Goal: Check status: Check status

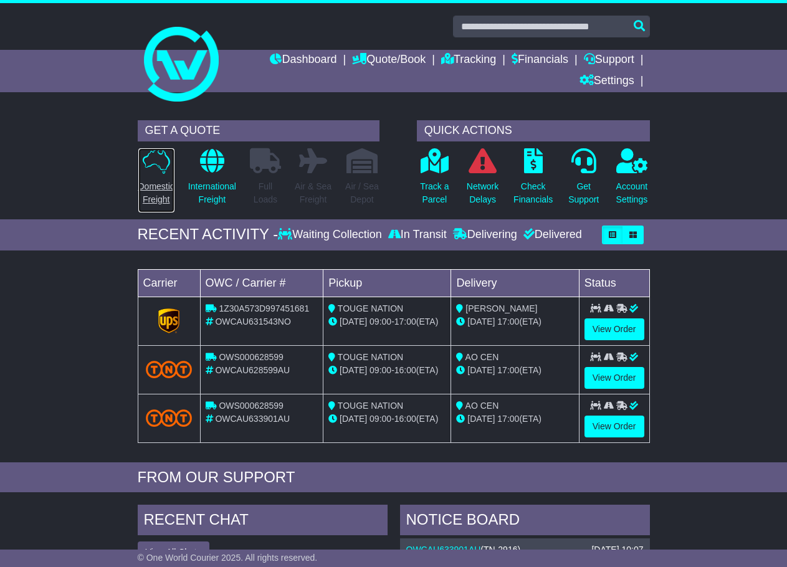
click at [159, 188] on p "Domestic Freight" at bounding box center [156, 193] width 36 height 26
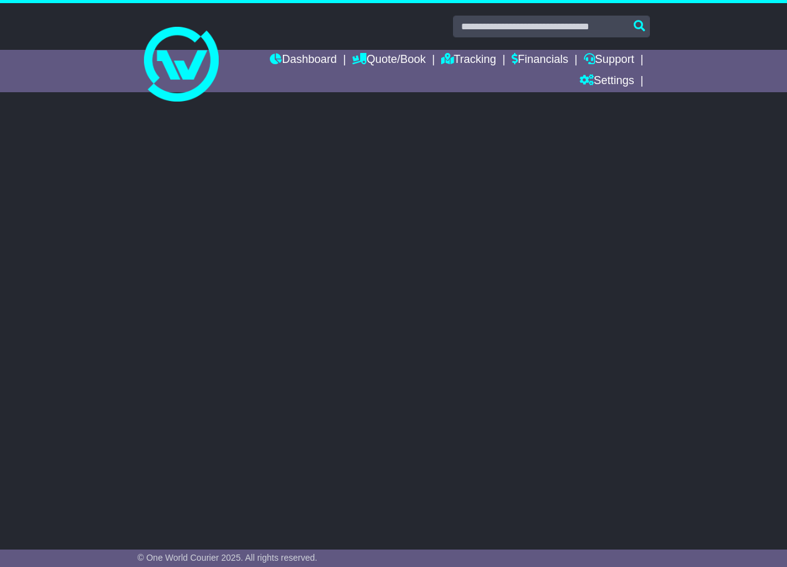
select select
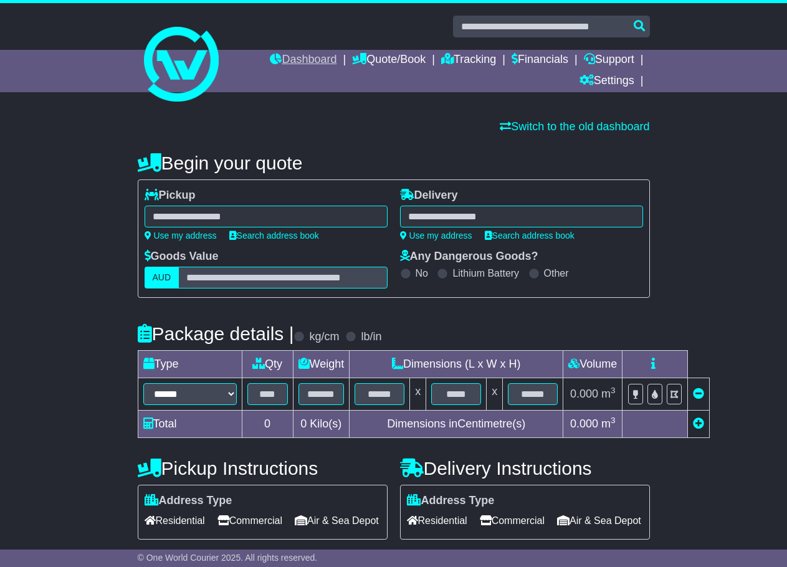
click at [325, 57] on li "Dashboard" at bounding box center [311, 60] width 82 height 21
click at [320, 55] on link "Dashboard" at bounding box center [303, 60] width 67 height 21
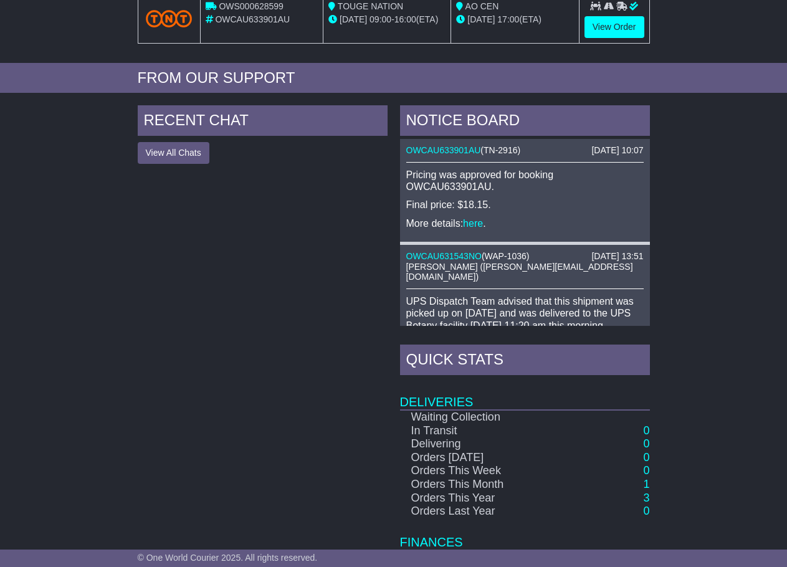
scroll to position [57, 0]
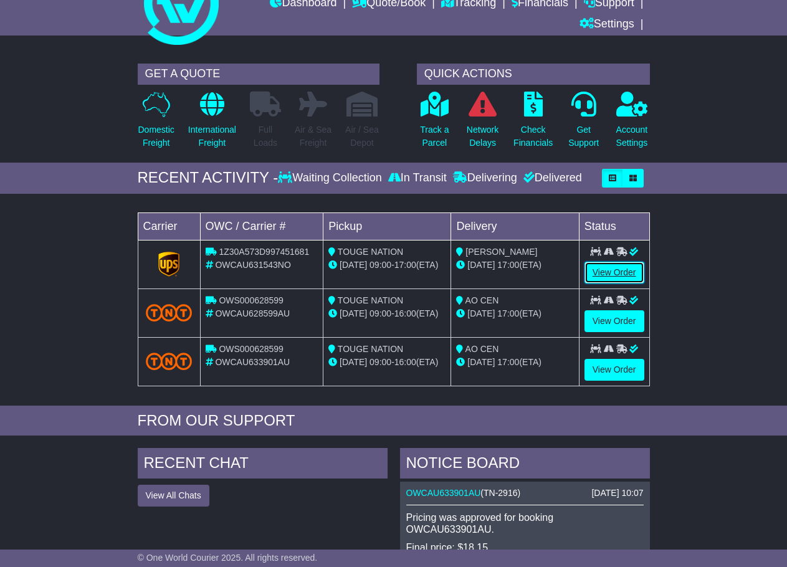
click at [620, 269] on link "View Order" at bounding box center [615, 273] width 60 height 22
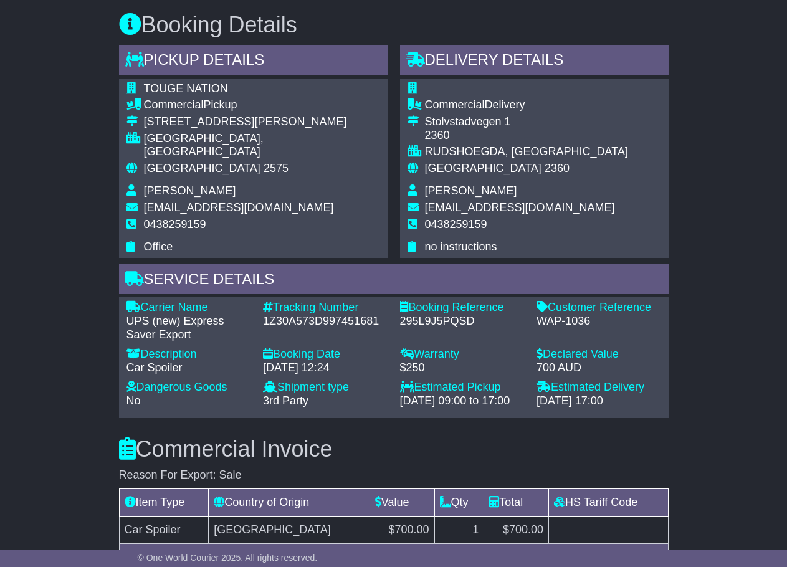
scroll to position [761, 0]
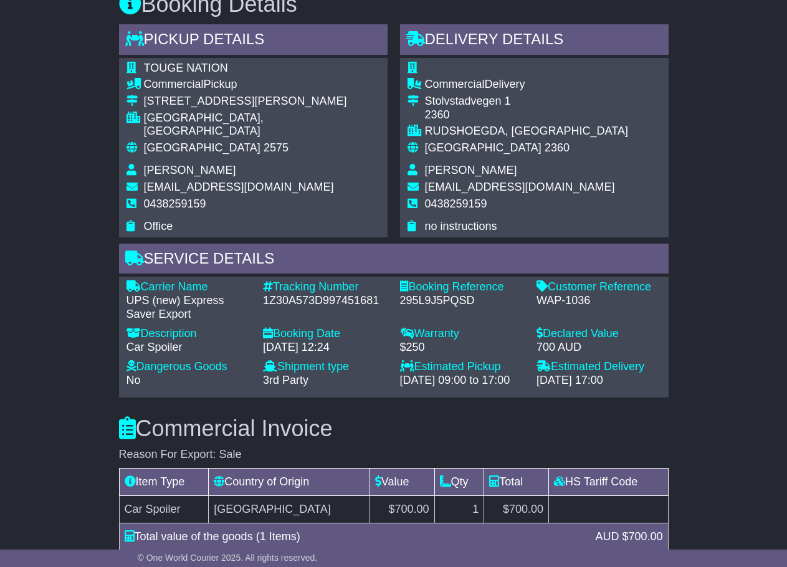
click at [166, 67] on span "TOUGE NATION" at bounding box center [186, 68] width 84 height 12
click at [192, 62] on span "TOUGE NATION" at bounding box center [186, 68] width 84 height 12
click at [193, 70] on span "TOUGE NATION" at bounding box center [186, 68] width 84 height 12
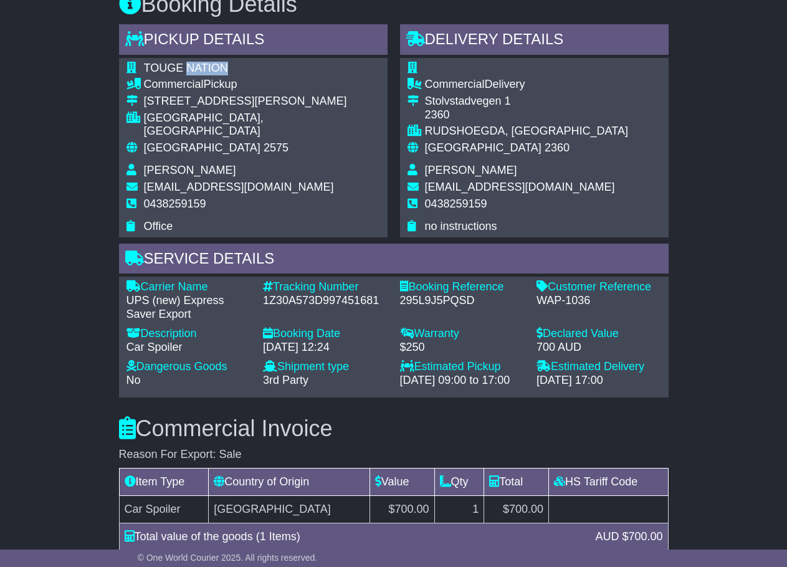
click at [193, 70] on span "TOUGE NATION" at bounding box center [186, 68] width 84 height 12
copy tbody "TOUGE NATION"
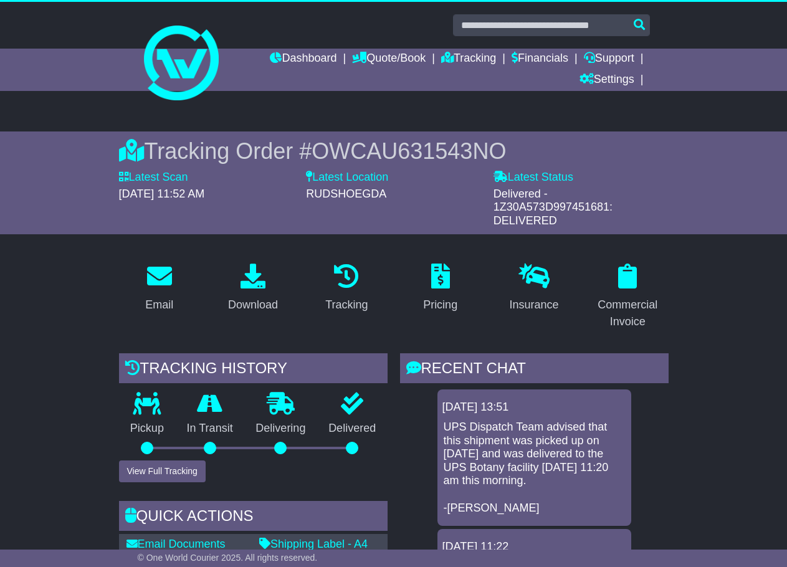
scroll to position [0, 0]
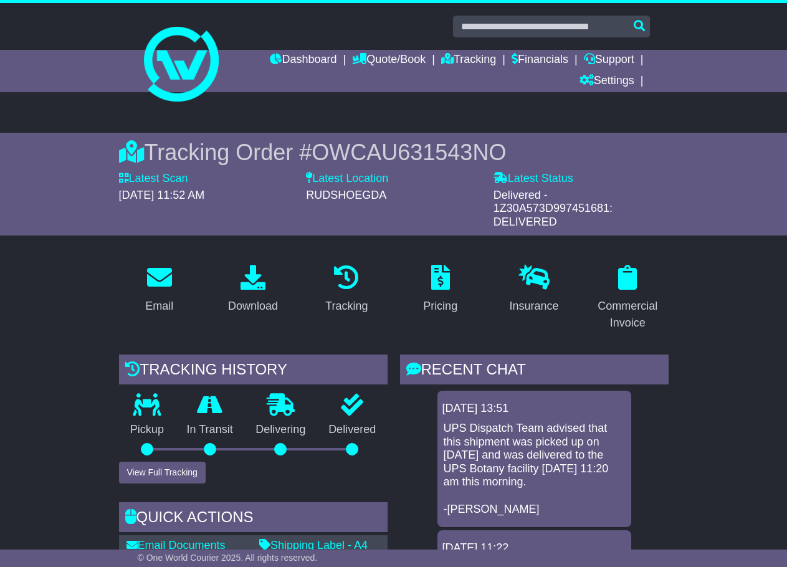
click at [175, 71] on div "Dashboard Quote/Book Domestic International Saved Quotes Drafts Domestic Quote …" at bounding box center [394, 71] width 525 height 42
click at [270, 59] on link "Dashboard" at bounding box center [303, 60] width 67 height 21
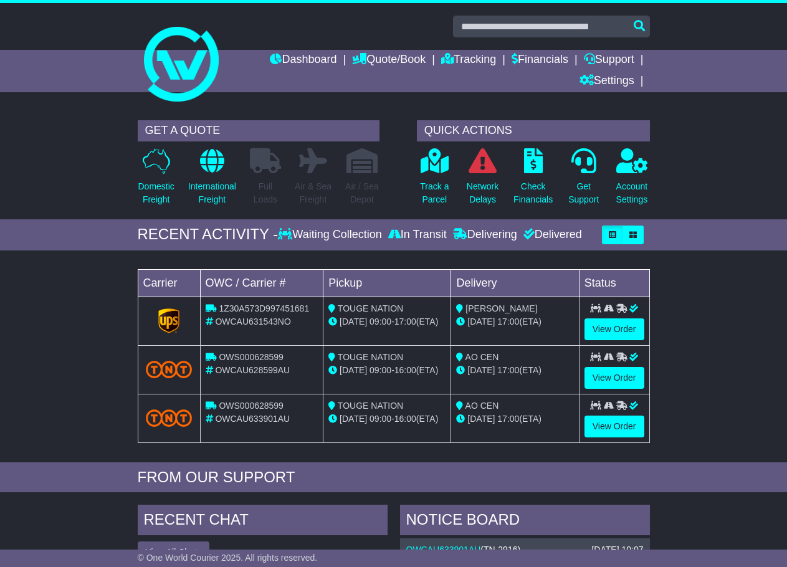
scroll to position [436, 0]
click at [629, 418] on link "View Order" at bounding box center [615, 427] width 60 height 22
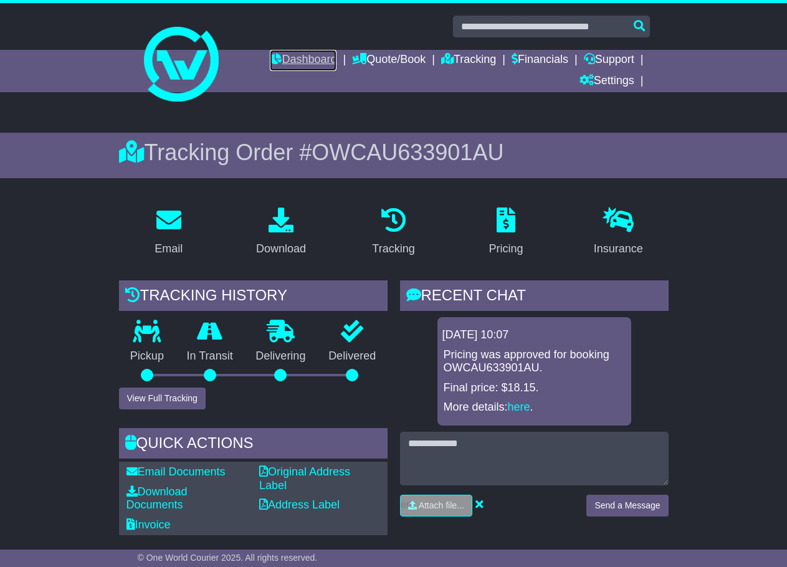
click at [296, 62] on link "Dashboard" at bounding box center [303, 60] width 67 height 21
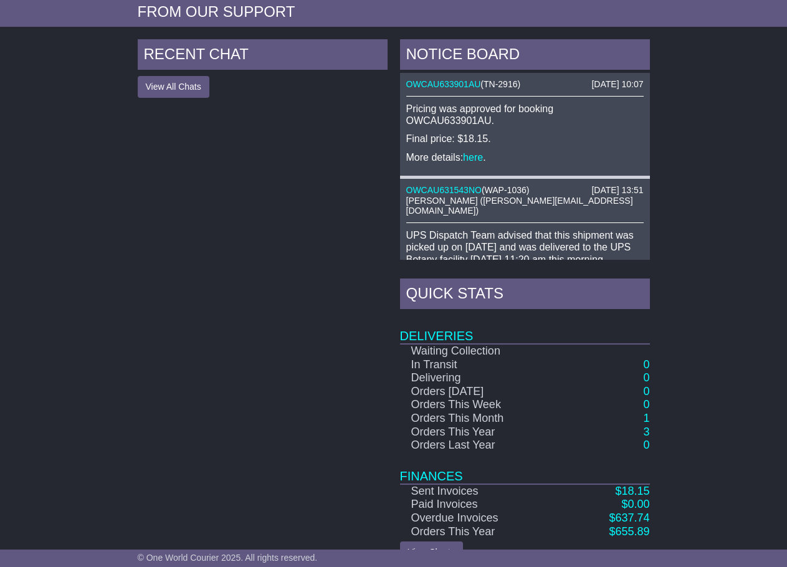
scroll to position [493, 0]
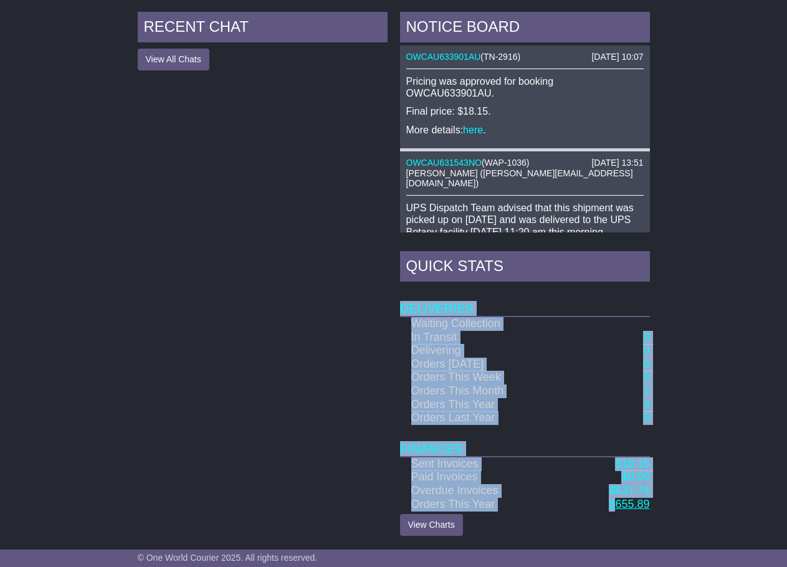
drag, startPoint x: 659, startPoint y: 504, endPoint x: 617, endPoint y: 502, distance: 41.8
click at [617, 502] on div "RECENT CHAT View All Chats Hide All Chats NOTICE BOARD 14 Aug 2025 10:07 OWCAU6…" at bounding box center [393, 274] width 787 height 537
copy table "Deliveries Waiting Collection In Transit 0 Delivering 0 Orders Today 0 Orders T…"
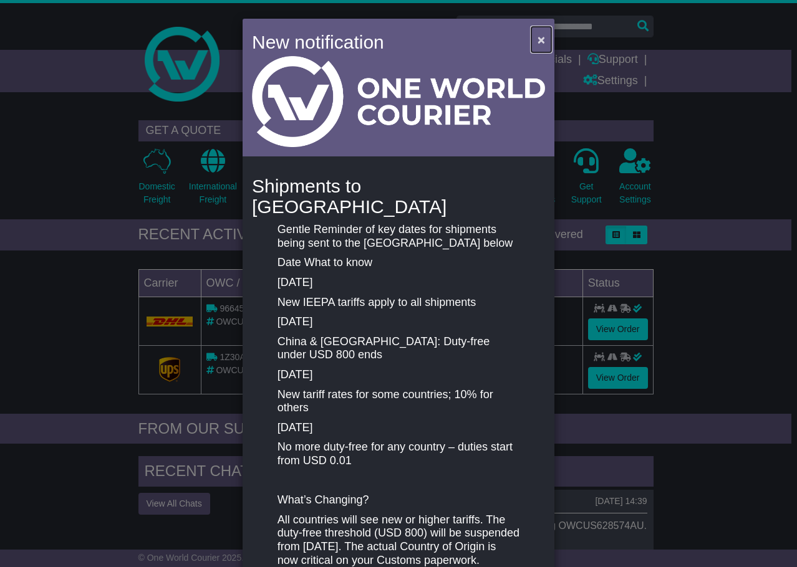
click at [539, 32] on span "×" at bounding box center [540, 39] width 7 height 14
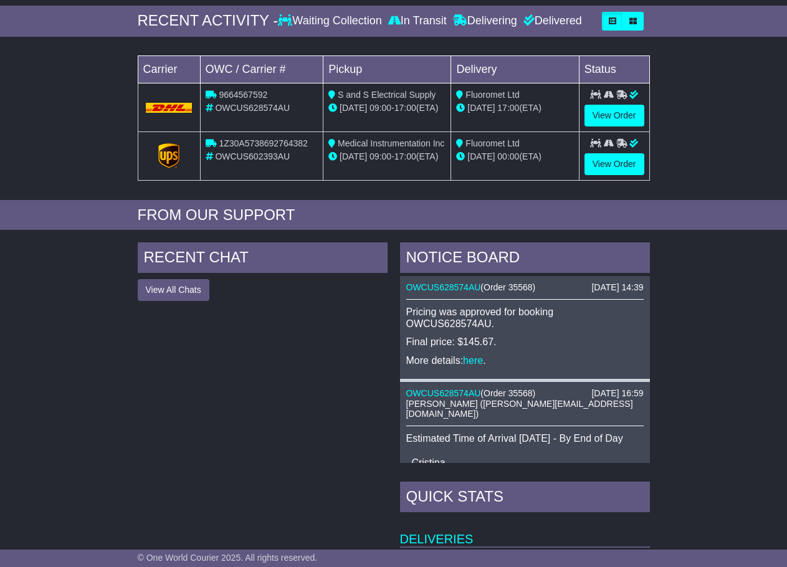
scroll to position [196, 0]
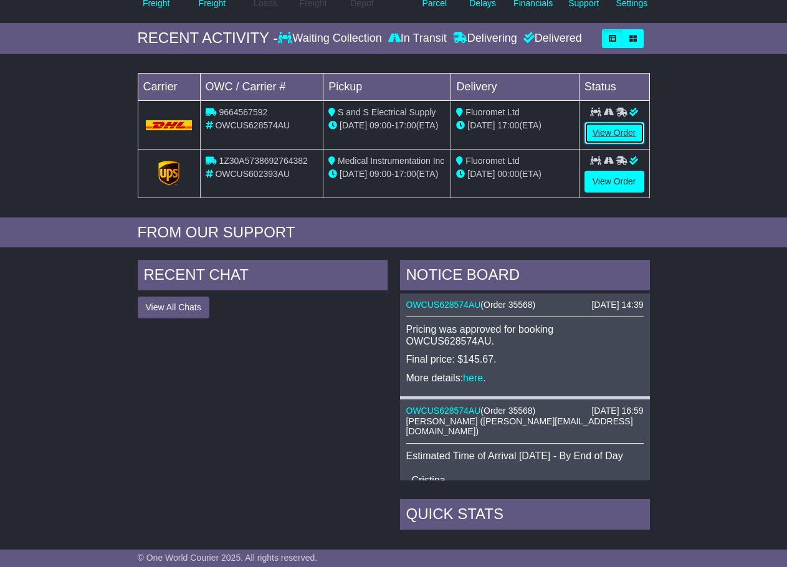
click at [634, 138] on link "View Order" at bounding box center [615, 133] width 60 height 22
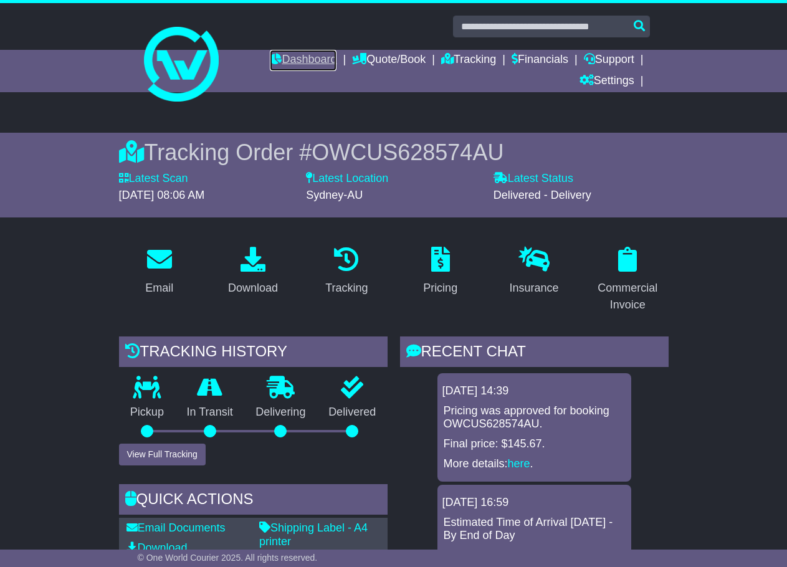
click at [300, 64] on link "Dashboard" at bounding box center [303, 60] width 67 height 21
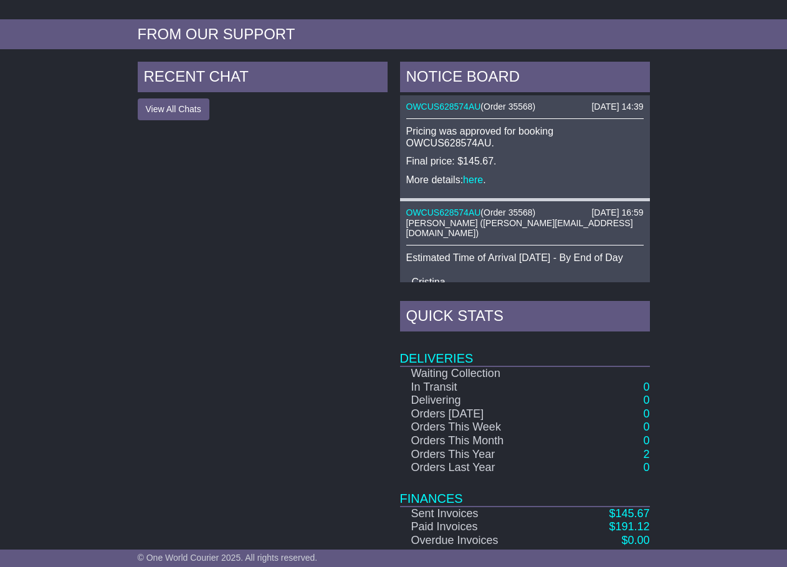
scroll to position [446, 0]
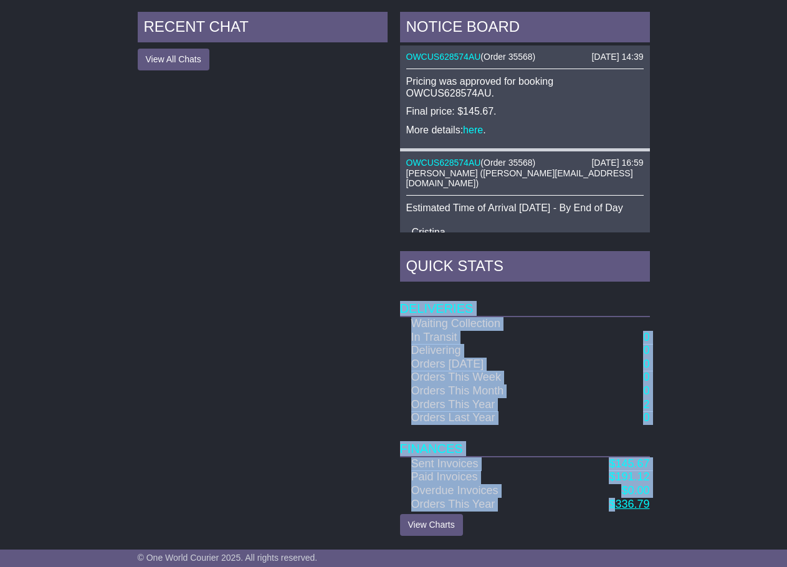
drag, startPoint x: 662, startPoint y: 502, endPoint x: 617, endPoint y: 502, distance: 44.9
click at [617, 502] on div "RECENT CHAT View All Chats Hide All Chats NOTICE BOARD 12 Aug 2025 14:39 OWCUS6…" at bounding box center [393, 274] width 787 height 537
copy table "Deliveries Waiting Collection In Transit 0 Delivering 0 Orders Today 0 Orders T…"
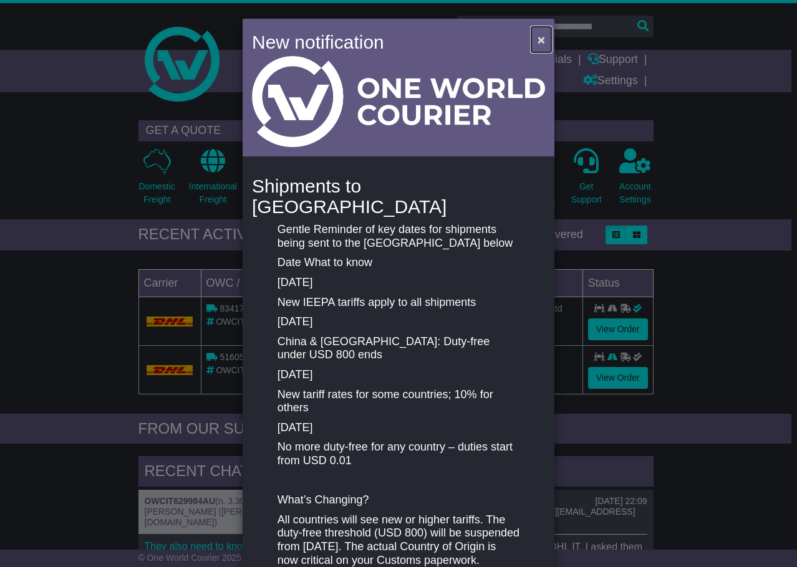
click at [539, 38] on span "×" at bounding box center [540, 39] width 7 height 14
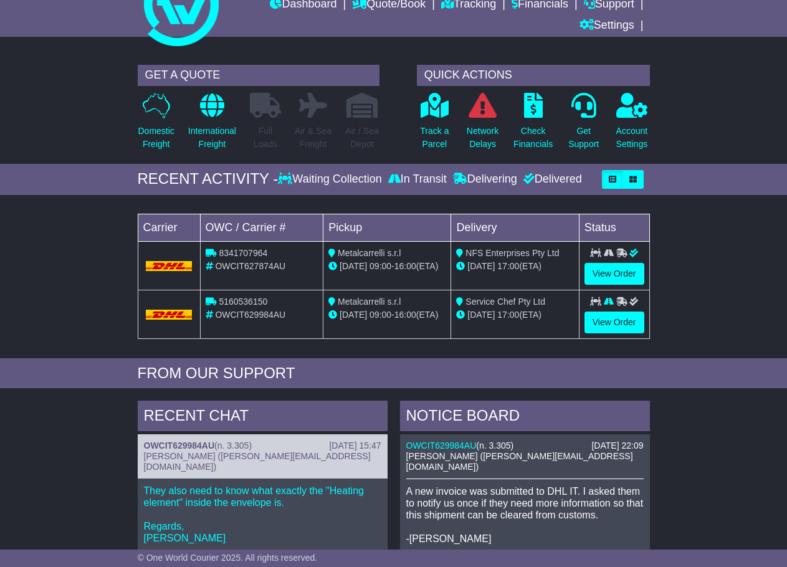
scroll to position [8, 0]
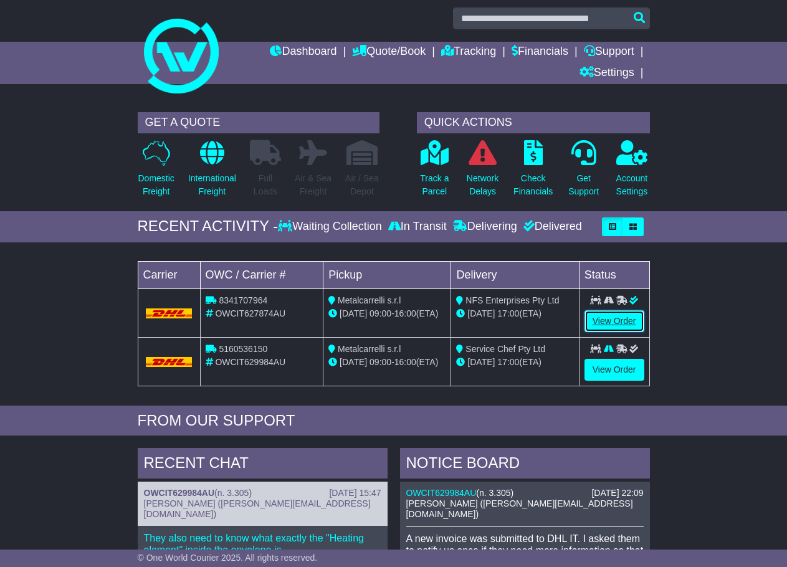
click at [635, 322] on link "View Order" at bounding box center [615, 321] width 60 height 22
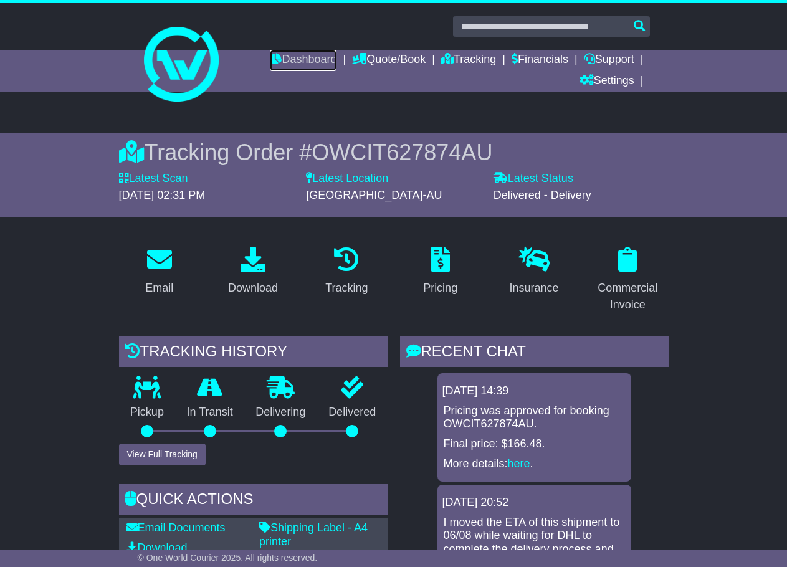
click at [272, 63] on link "Dashboard" at bounding box center [303, 60] width 67 height 21
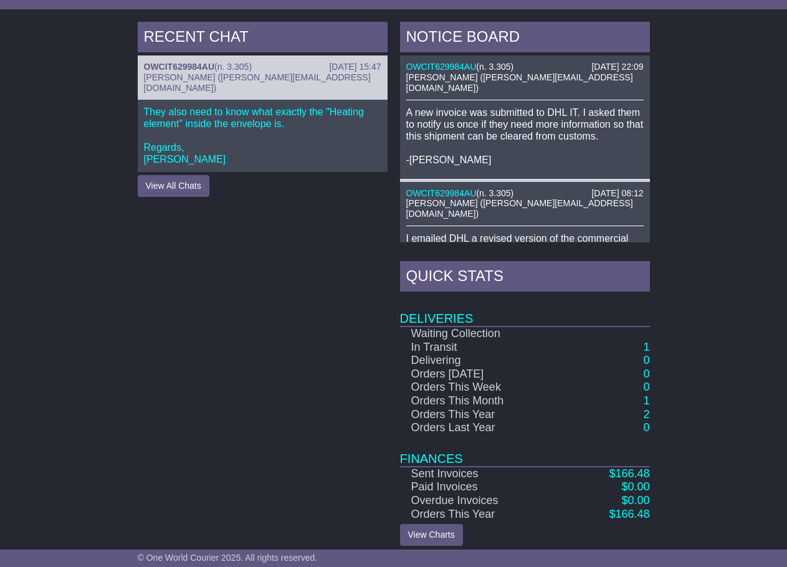
scroll to position [445, 0]
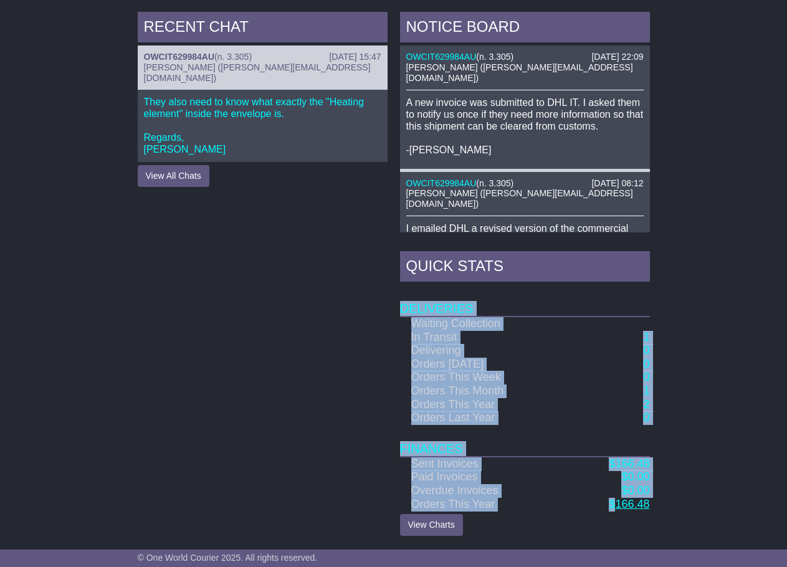
drag, startPoint x: 658, startPoint y: 506, endPoint x: 618, endPoint y: 504, distance: 39.3
click at [618, 504] on div "RECENT CHAT [DATE] 15:47 OWCIT629984AU ( n. 3.305 ) [PERSON_NAME] ([PERSON_NAME…" at bounding box center [393, 274] width 787 height 537
copy table "Deliveries Waiting Collection In Transit 1 Delivering 0 Orders [DATE] 0 Orders …"
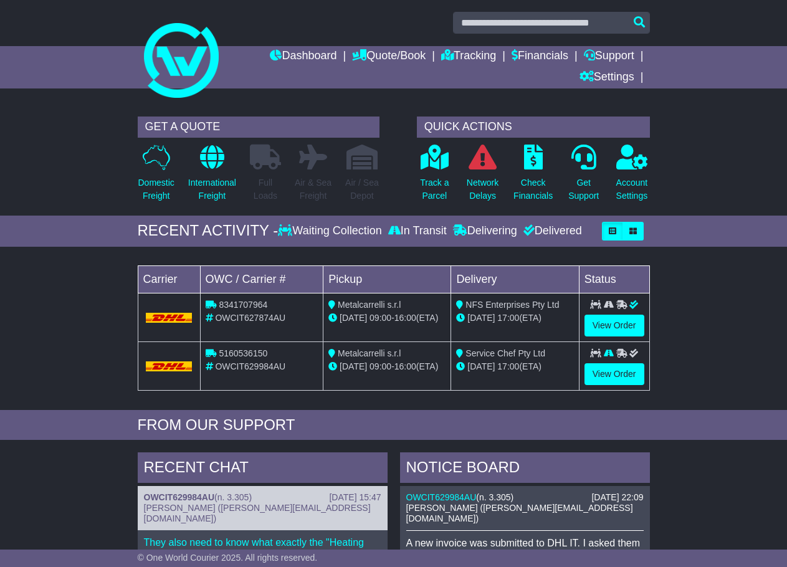
scroll to position [0, 0]
